Goal: Information Seeking & Learning: Learn about a topic

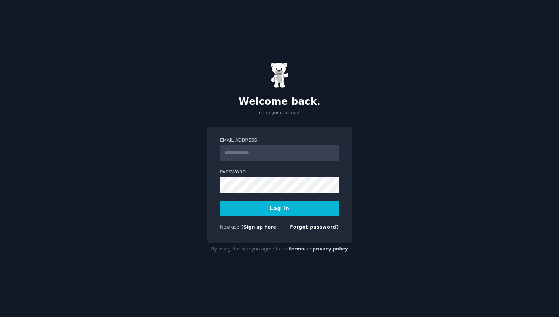
click at [266, 155] on input "Email Address" at bounding box center [279, 153] width 119 height 16
click at [287, 153] on input "Email Address" at bounding box center [279, 153] width 119 height 16
type input "**********"
click at [274, 203] on button "Log In" at bounding box center [279, 209] width 119 height 16
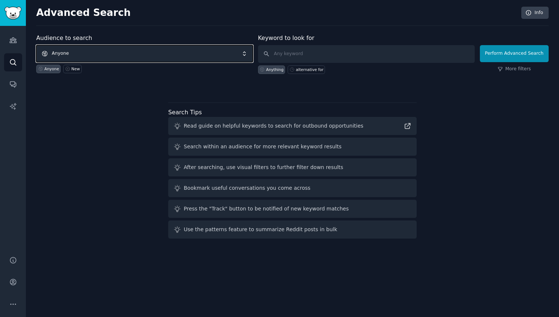
click at [111, 55] on span "Anyone" at bounding box center [144, 53] width 217 height 17
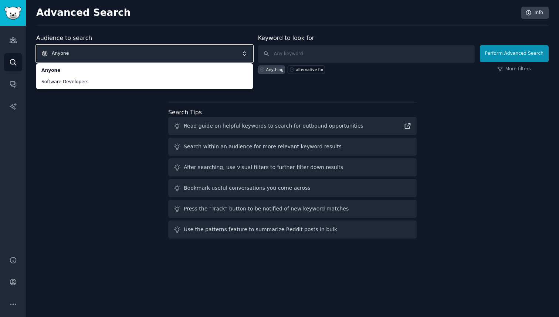
click at [152, 7] on div "Advanced Search Info" at bounding box center [292, 16] width 512 height 19
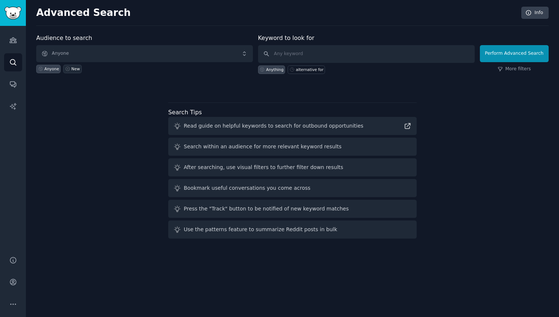
click at [72, 72] on link "New" at bounding box center [72, 69] width 18 height 9
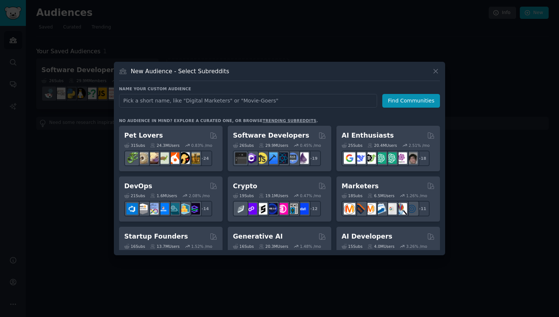
click at [67, 122] on div at bounding box center [279, 158] width 559 height 317
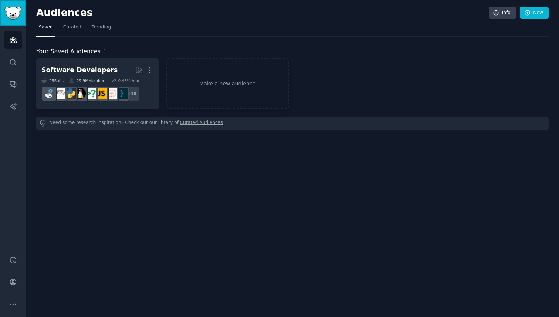
click at [16, 13] on img "Sidebar" at bounding box center [12, 13] width 17 height 13
click at [7, 66] on link "Search" at bounding box center [13, 62] width 18 height 18
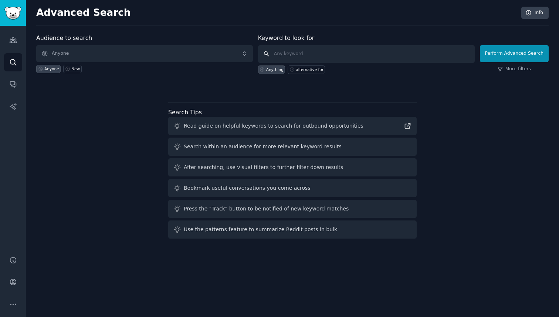
click at [315, 55] on input "text" at bounding box center [366, 54] width 217 height 18
click at [314, 55] on input "text" at bounding box center [366, 54] width 217 height 18
type input "education reading app"
click at [491, 50] on button "Perform Advanced Search" at bounding box center [514, 53] width 69 height 17
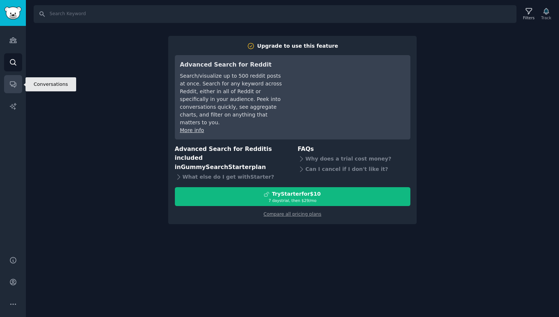
click at [17, 86] on link "Conversations" at bounding box center [13, 84] width 18 height 18
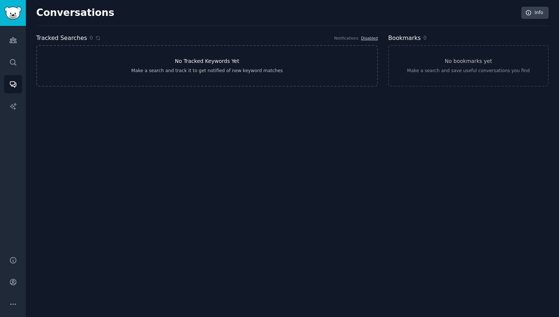
click at [190, 60] on h3 "No Tracked Keywords Yet" at bounding box center [207, 61] width 64 height 8
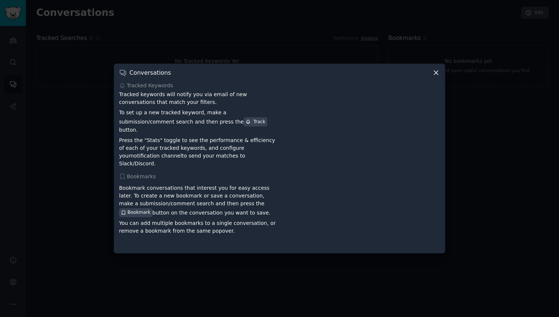
click at [436, 75] on icon at bounding box center [436, 73] width 4 height 4
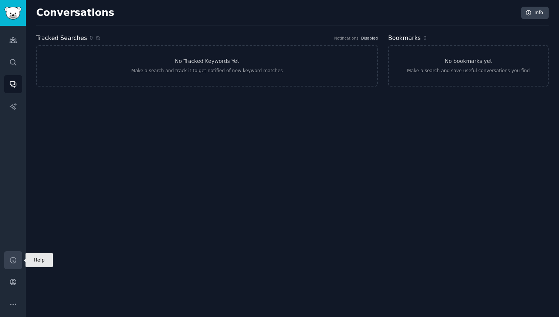
click at [11, 264] on link "Help" at bounding box center [13, 260] width 18 height 18
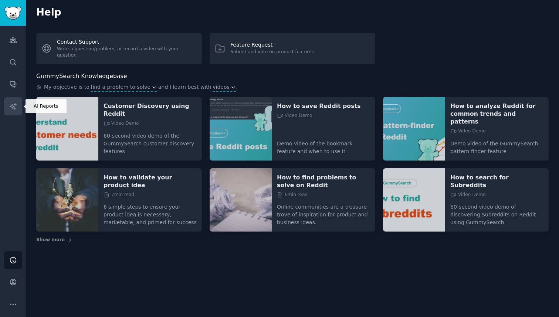
click at [17, 104] on icon "Sidebar" at bounding box center [13, 106] width 8 height 8
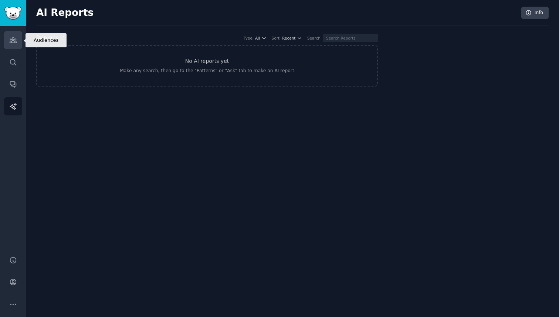
click at [10, 43] on icon "Sidebar" at bounding box center [13, 40] width 8 height 8
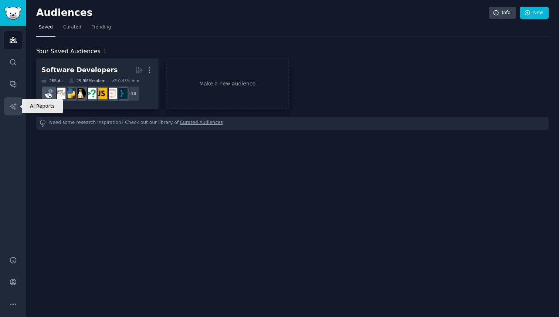
click at [11, 104] on icon "Sidebar" at bounding box center [13, 106] width 8 height 8
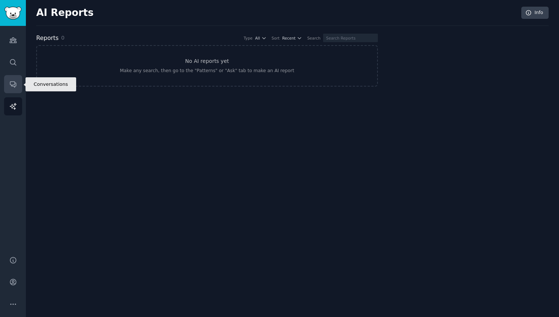
click at [14, 84] on icon "Sidebar" at bounding box center [13, 85] width 6 height 6
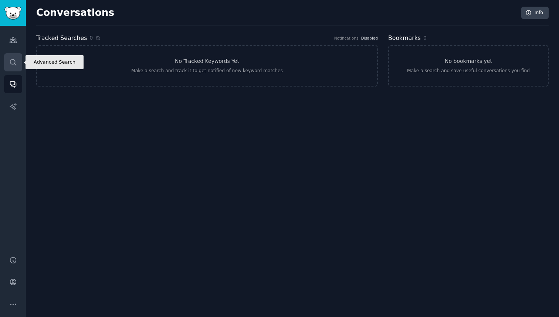
click at [8, 64] on link "Search" at bounding box center [13, 62] width 18 height 18
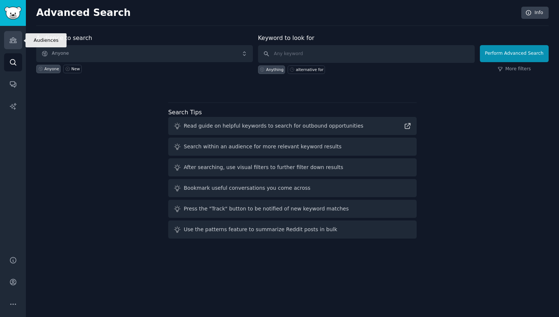
click at [9, 40] on icon "Sidebar" at bounding box center [13, 40] width 8 height 8
